Goal: Task Accomplishment & Management: Manage account settings

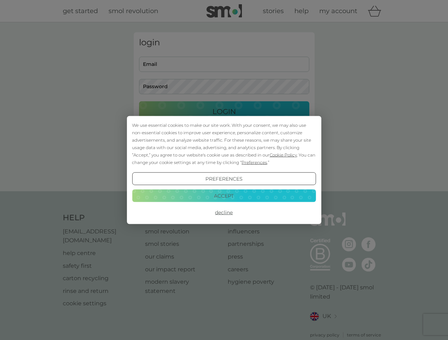
click at [283, 155] on span "Cookie Policy" at bounding box center [282, 154] width 27 height 5
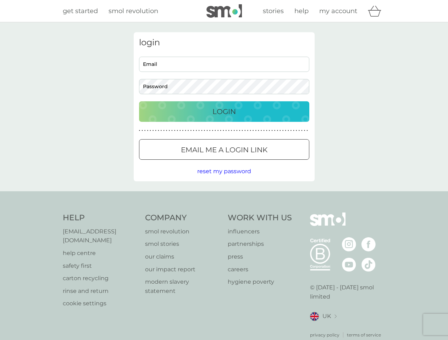
click at [253, 162] on div "login Email Password Login ● ● ● ● ● ● ● ● ● ● ● ● ● ● ● ● ● ● ● ● ● ● ● ● ● ● …" at bounding box center [224, 106] width 181 height 149
click at [224, 179] on div "login Email Password Login ● ● ● ● ● ● ● ● ● ● ● ● ● ● ● ● ● ● ● ● ● ● ● ● ● ● …" at bounding box center [224, 106] width 181 height 149
click at [224, 213] on div "Help [EMAIL_ADDRESS][DOMAIN_NAME] help centre safety first carton recycling rin…" at bounding box center [224, 276] width 322 height 126
click at [224, 196] on div "Help [EMAIL_ADDRESS][DOMAIN_NAME] help centre safety first carton recycling rin…" at bounding box center [224, 275] width 448 height 168
